Goal: Transaction & Acquisition: Purchase product/service

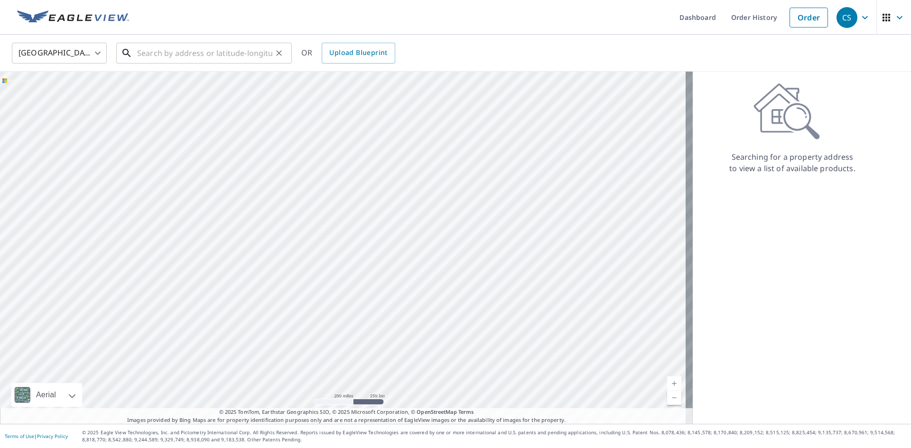
click at [185, 59] on input "text" at bounding box center [204, 53] width 135 height 27
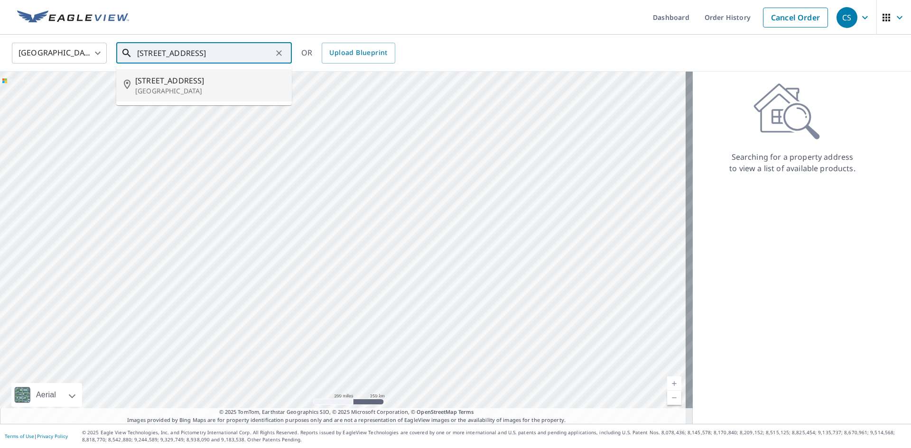
click at [182, 92] on p "[GEOGRAPHIC_DATA]" at bounding box center [209, 90] width 149 height 9
type input "[STREET_ADDRESS]"
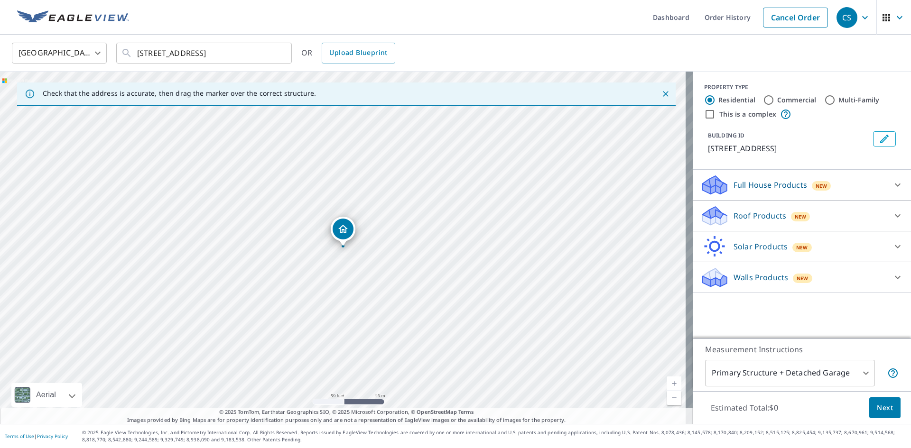
click at [759, 221] on p "Roof Products" at bounding box center [759, 215] width 53 height 11
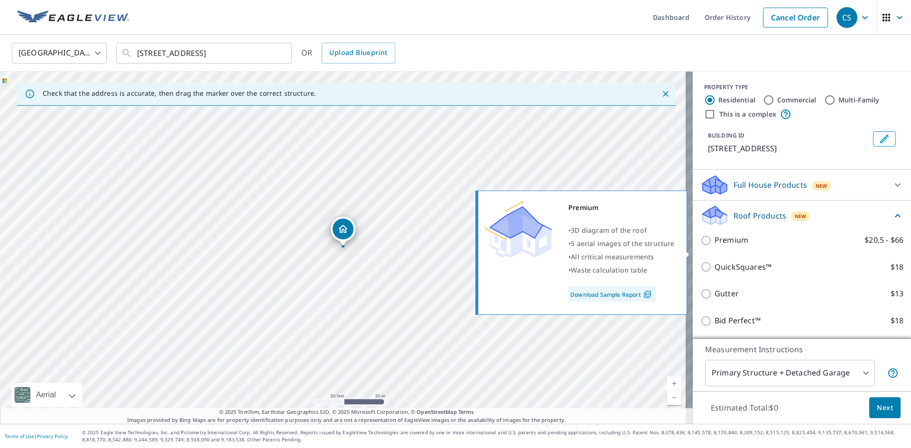
click at [700, 246] on input "Premium $20.5 - $66" at bounding box center [707, 240] width 14 height 11
checkbox input "true"
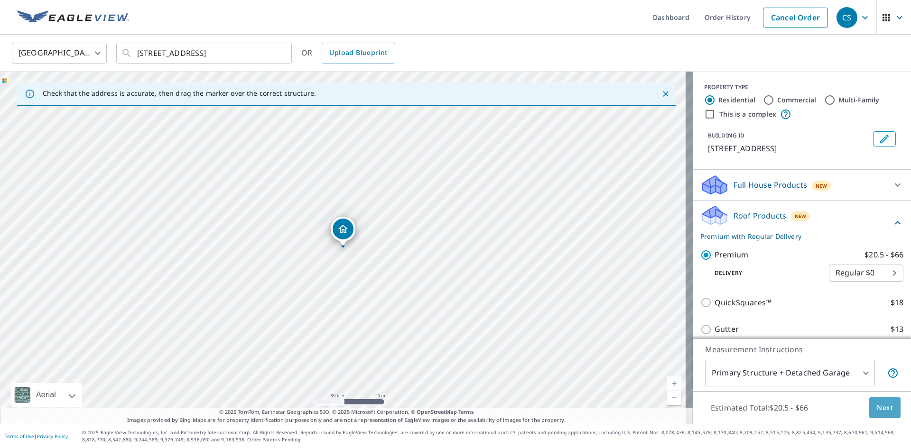
click at [878, 409] on span "Next" at bounding box center [885, 408] width 16 height 12
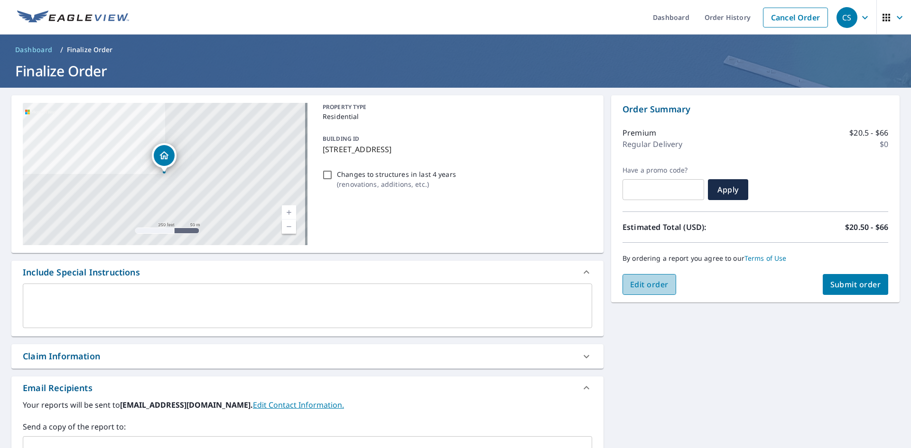
click at [654, 285] on span "Edit order" at bounding box center [649, 284] width 38 height 10
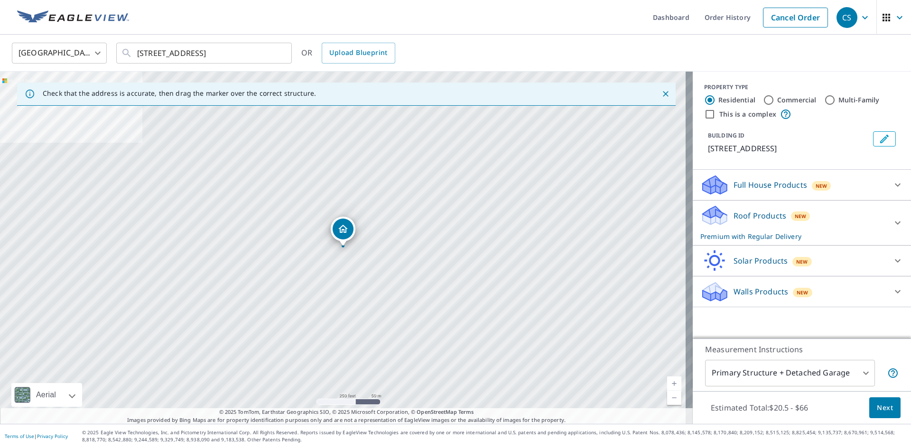
click at [755, 191] on p "Full House Products" at bounding box center [770, 184] width 74 height 11
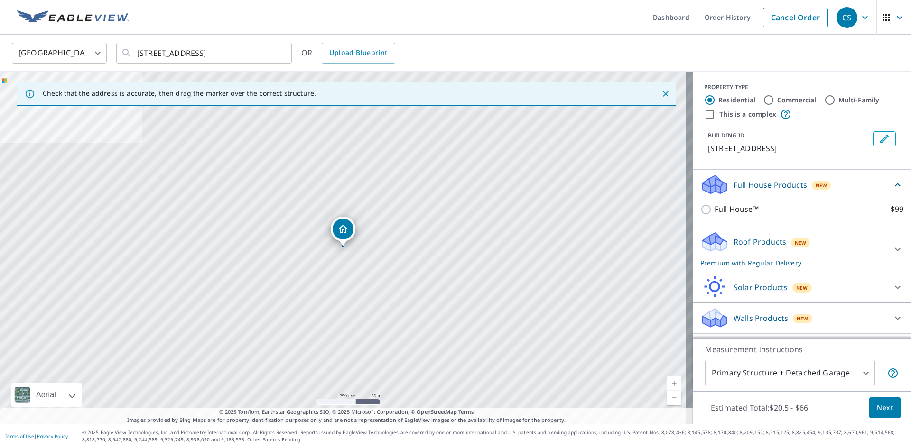
click at [753, 191] on p "Full House Products" at bounding box center [770, 184] width 74 height 11
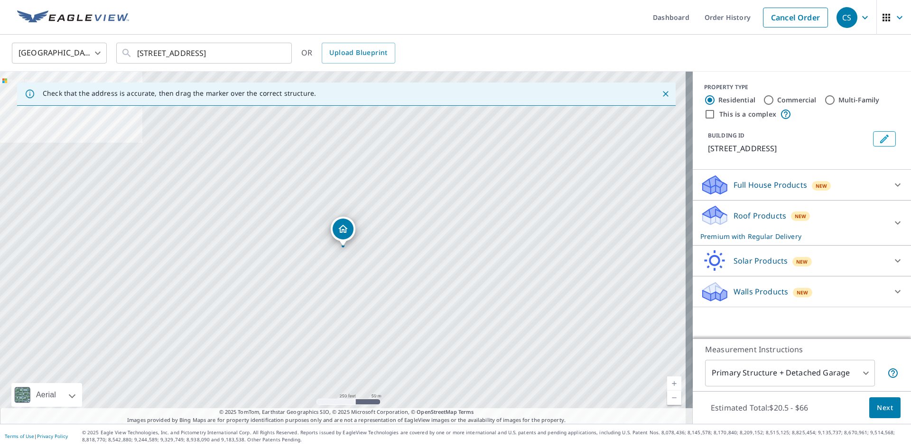
click at [749, 221] on p "Roof Products" at bounding box center [759, 215] width 53 height 11
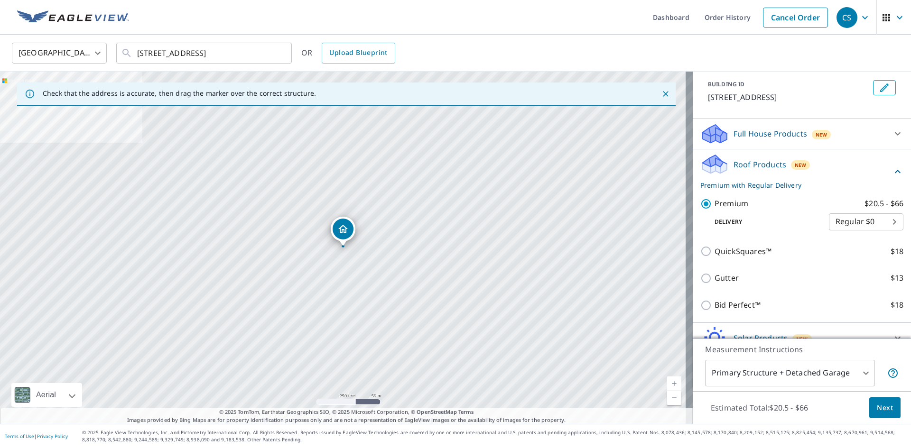
scroll to position [109, 0]
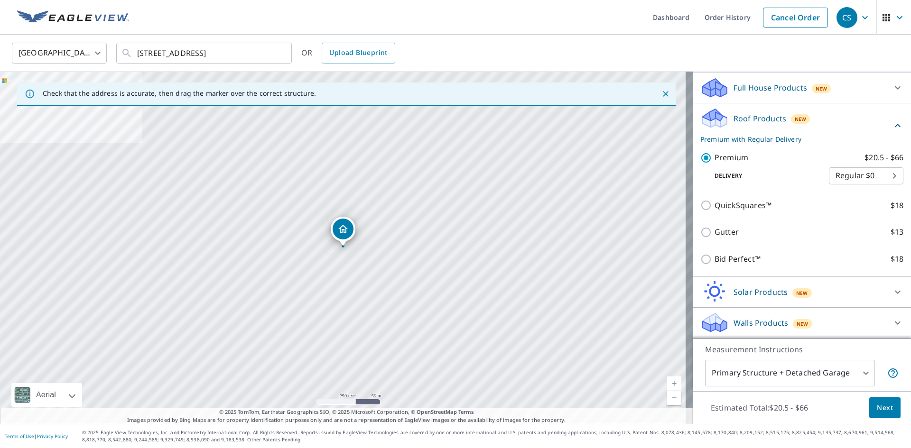
click at [775, 88] on p "Full House Products" at bounding box center [770, 87] width 74 height 11
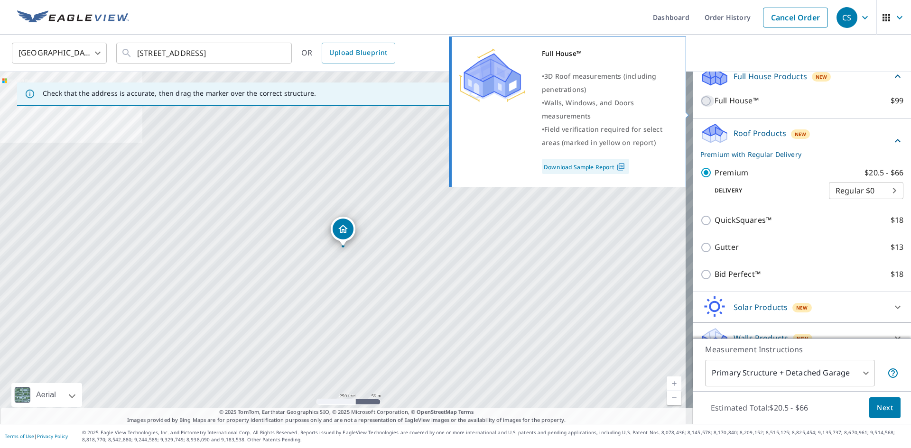
click at [705, 107] on input "Full House™ $99" at bounding box center [707, 100] width 14 height 11
checkbox input "true"
checkbox input "false"
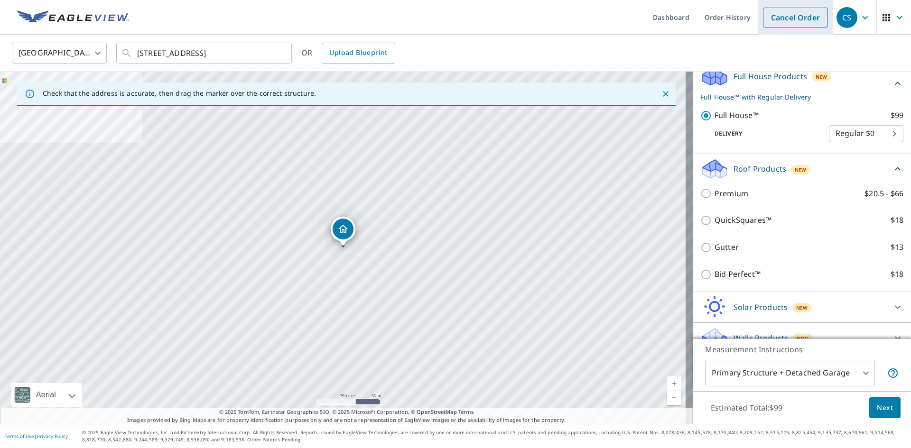
click at [788, 21] on link "Cancel Order" at bounding box center [795, 18] width 65 height 20
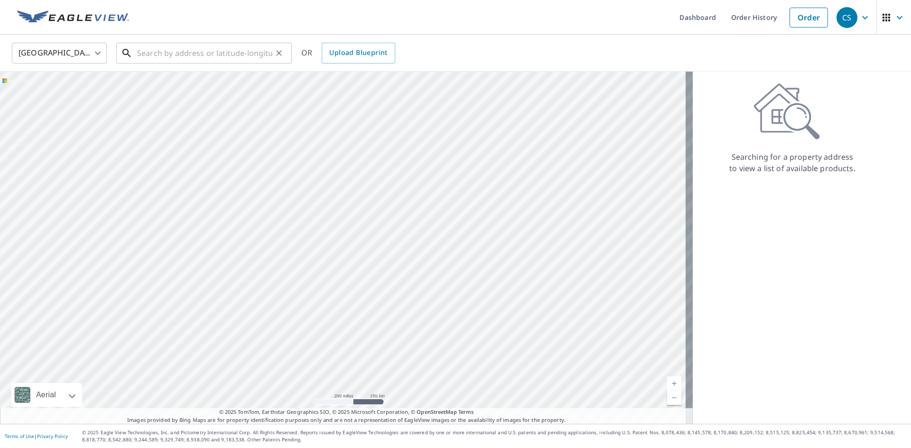
click at [166, 55] on input "text" at bounding box center [204, 53] width 135 height 27
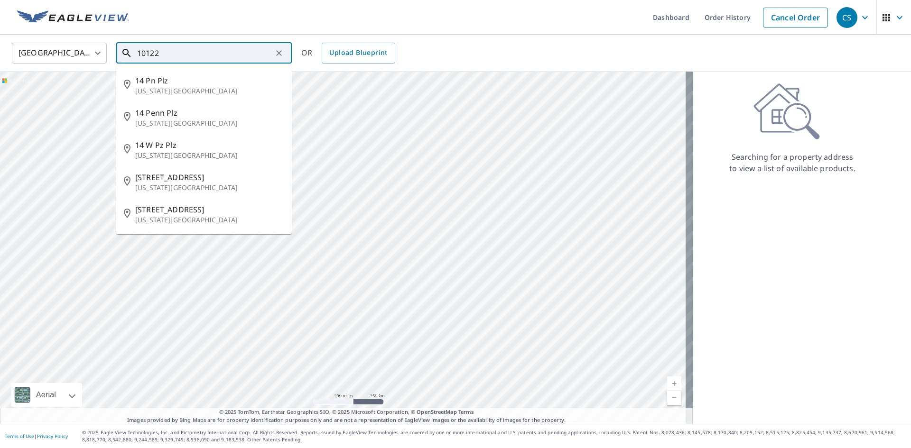
click at [230, 55] on input "10122" at bounding box center [204, 53] width 135 height 27
click at [231, 53] on input "10122" at bounding box center [204, 53] width 135 height 27
click at [220, 54] on input "10122" at bounding box center [204, 53] width 135 height 27
click at [185, 58] on input "10122" at bounding box center [204, 53] width 135 height 27
click at [181, 54] on input "10122" at bounding box center [204, 53] width 135 height 27
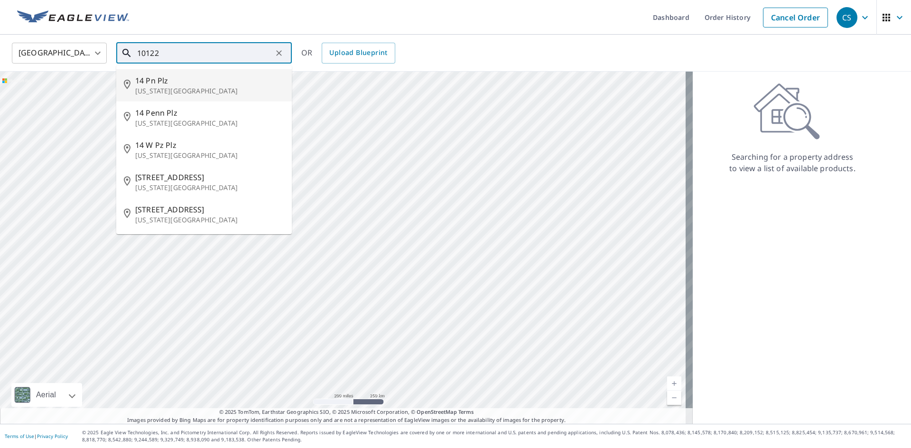
drag, startPoint x: 188, startPoint y: 58, endPoint x: 350, endPoint y: 35, distance: 162.9
click at [198, 52] on input "10122" at bounding box center [204, 53] width 135 height 27
click at [224, 55] on input "10122" at bounding box center [204, 53] width 135 height 27
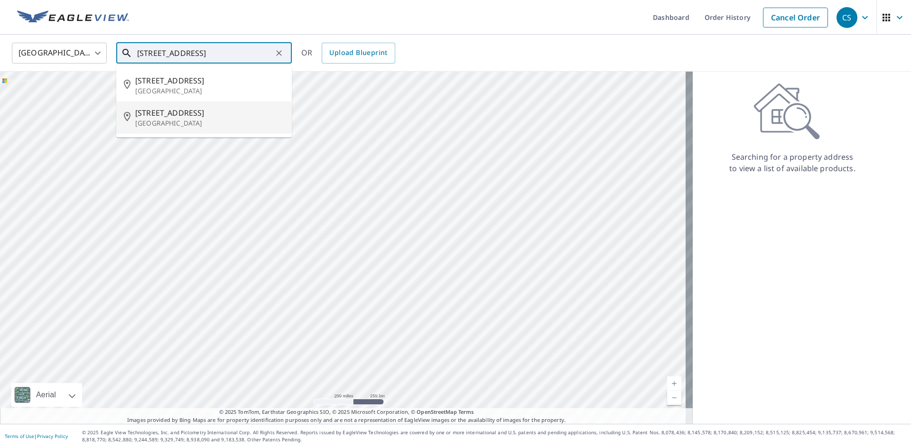
click at [195, 113] on span "[STREET_ADDRESS]" at bounding box center [209, 112] width 149 height 11
type input "[STREET_ADDRESS]"
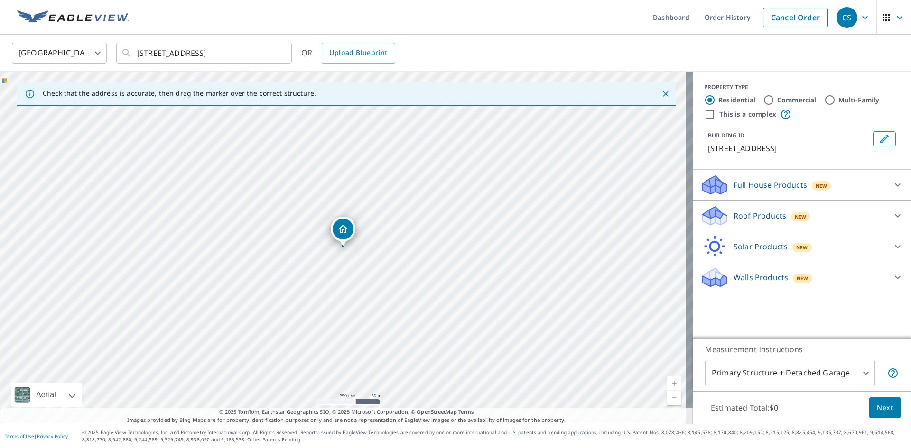
click at [764, 283] on p "Walls Products" at bounding box center [760, 277] width 55 height 11
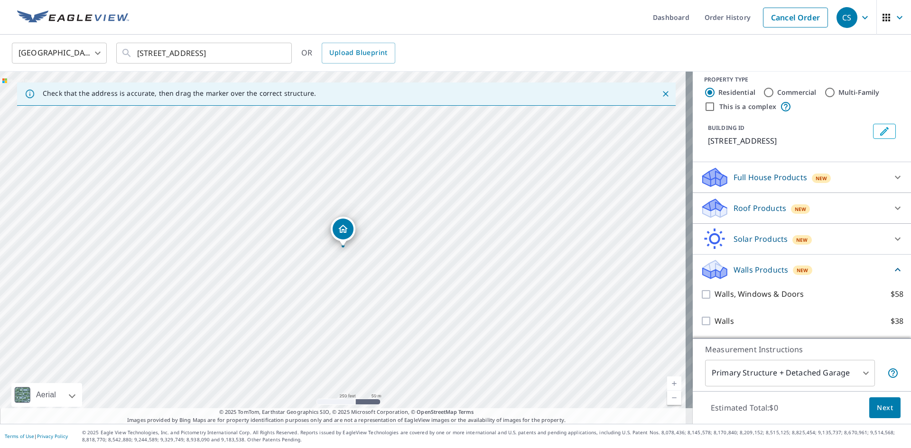
click at [743, 179] on p "Full House Products" at bounding box center [770, 177] width 74 height 11
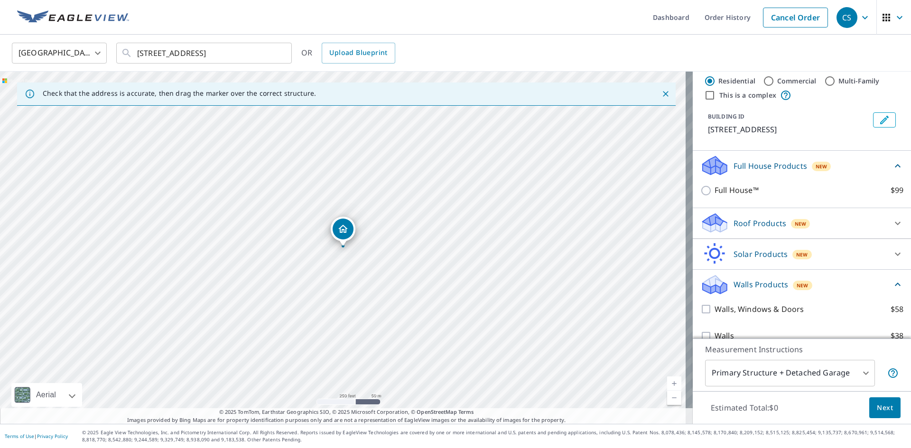
click at [753, 172] on p "Full House Products" at bounding box center [770, 165] width 74 height 11
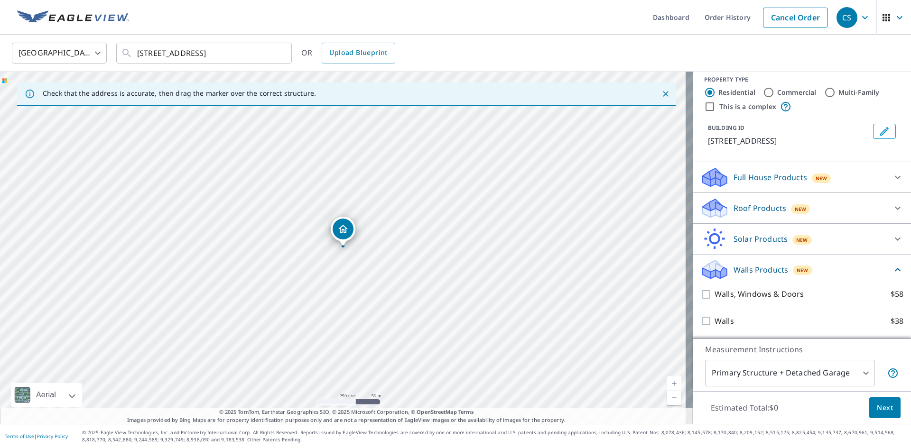
click at [773, 178] on p "Full House Products" at bounding box center [770, 177] width 74 height 11
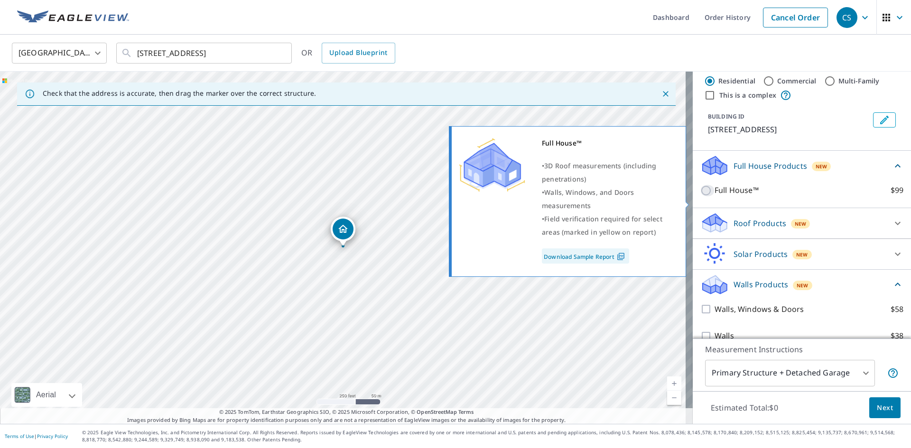
click at [700, 196] on input "Full House™ $99" at bounding box center [707, 190] width 14 height 11
checkbox input "true"
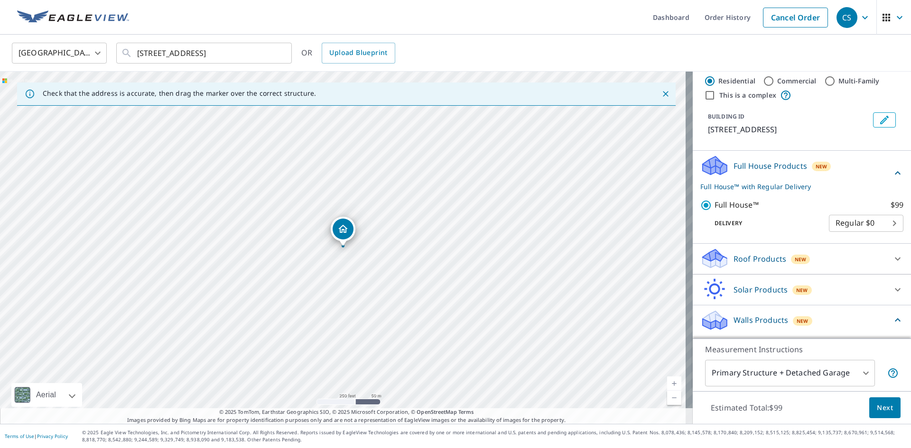
drag, startPoint x: 876, startPoint y: 412, endPoint x: 874, endPoint y: 349, distance: 62.6
click at [874, 349] on div "Measurement Instructions Primary Structure + Detached Garage 1 ​ Estimated Tota…" at bounding box center [801, 382] width 218 height 86
click at [860, 374] on body "CS CS Dashboard Order History Cancel Order CS [GEOGRAPHIC_DATA] US ​ [STREET_AD…" at bounding box center [455, 224] width 911 height 448
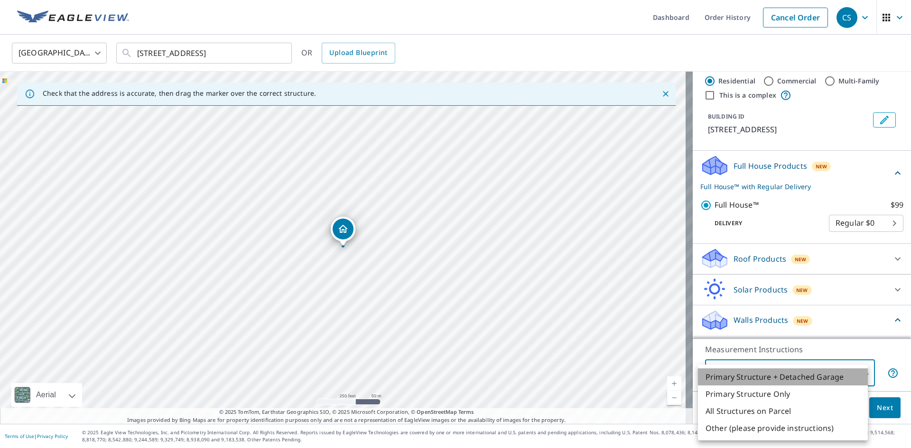
click at [860, 374] on li "Primary Structure + Detached Garage" at bounding box center [783, 377] width 170 height 17
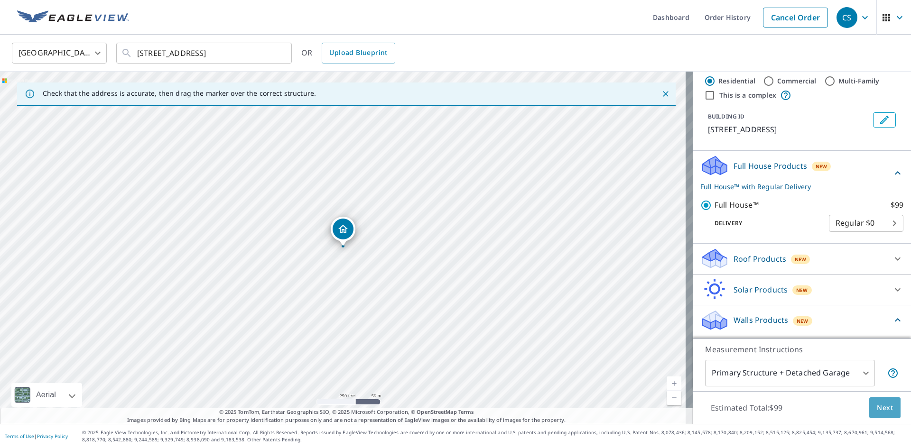
click at [878, 412] on span "Next" at bounding box center [885, 408] width 16 height 12
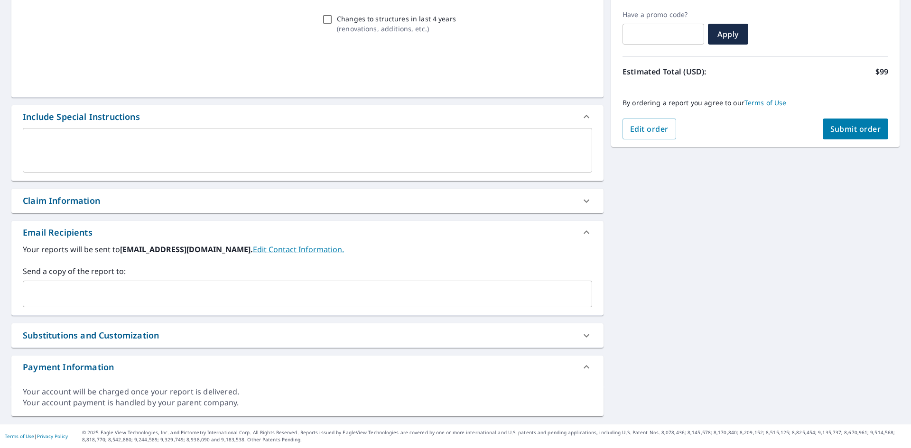
scroll to position [156, 0]
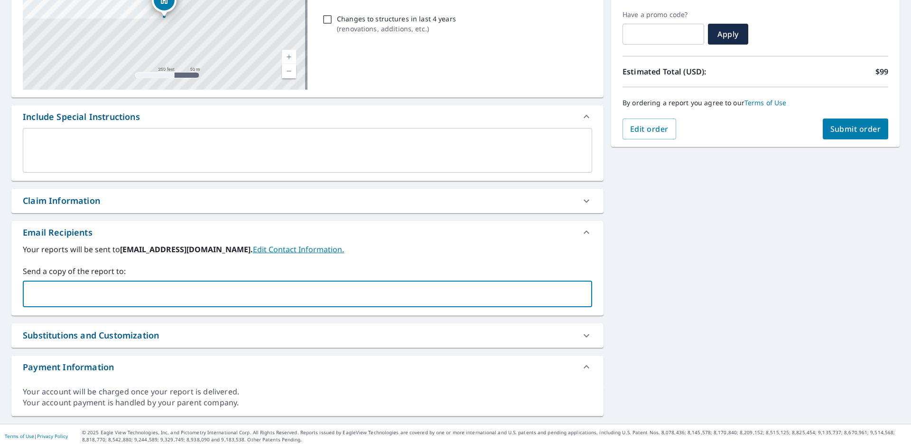
click at [118, 295] on input "text" at bounding box center [300, 294] width 546 height 18
click at [102, 296] on input "text" at bounding box center [300, 294] width 546 height 18
type input "[EMAIL_ADDRESS][DOMAIN_NAME]"
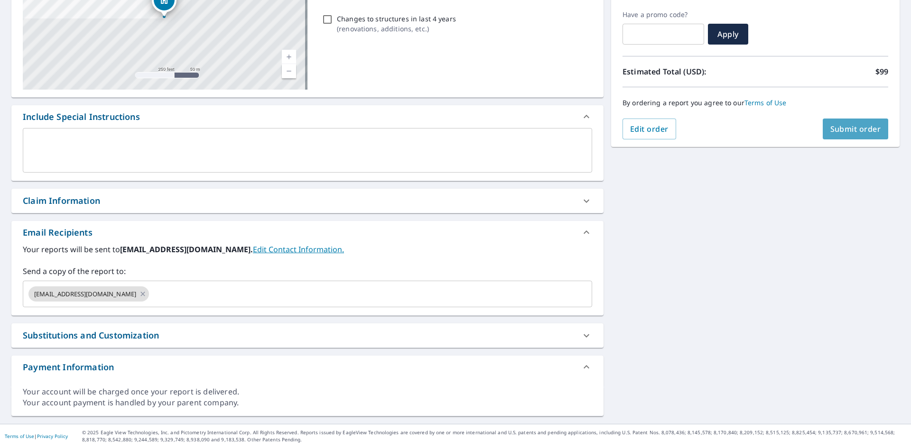
click at [858, 127] on span "Submit order" at bounding box center [855, 129] width 51 height 10
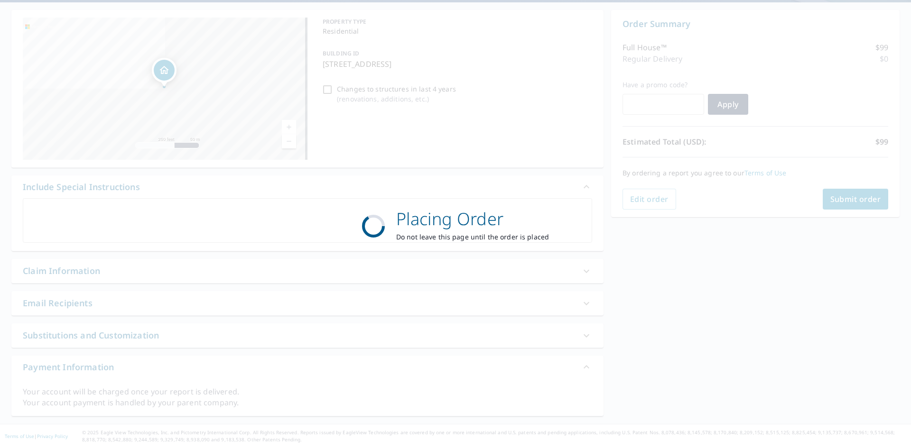
scroll to position [85, 0]
